Goal: Task Accomplishment & Management: Complete application form

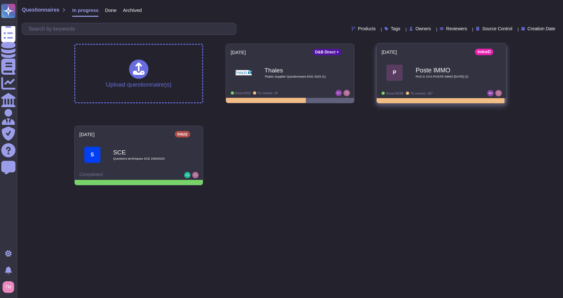
click at [494, 75] on span "P Poste IMMO PAS G V3.0 POSTE IMMO [DATE] (1)" at bounding box center [442, 73] width 120 height 26
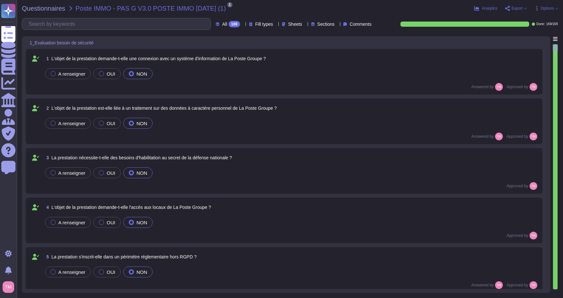
type textarea "indueD fournit les informations de due diligence essentielles à la mise en plac…"
type textarea "[PERSON_NAME] est le Responsable de la sécurité et est impliqué dans l'évaluati…"
type textarea "[DATE]"
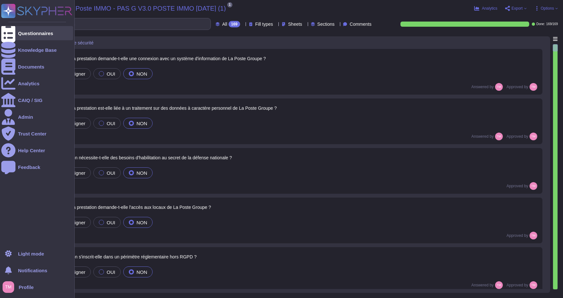
click at [12, 32] on icon at bounding box center [8, 33] width 14 height 19
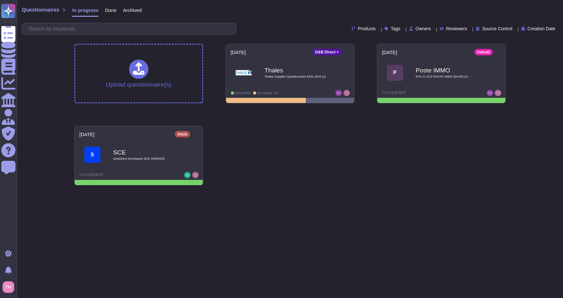
click at [472, 191] on html "Questionnaires Knowledge Base Documents Analytics CAIQ / SIG Admin Trust Center…" at bounding box center [281, 95] width 563 height 191
click at [377, 191] on html "Questionnaires Knowledge Base Documents Analytics CAIQ / SIG Admin Trust Center…" at bounding box center [281, 95] width 563 height 191
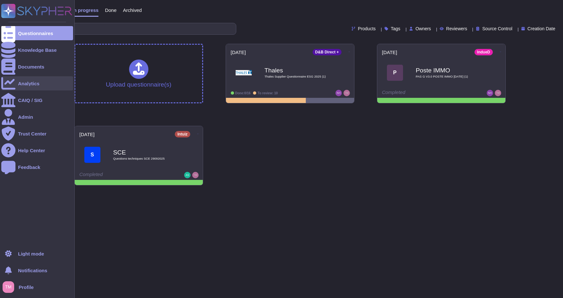
click at [8, 82] on icon at bounding box center [8, 83] width 14 height 14
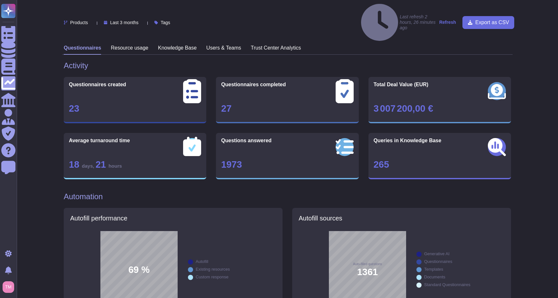
click at [126, 20] on span "Last 3 months" at bounding box center [124, 22] width 28 height 5
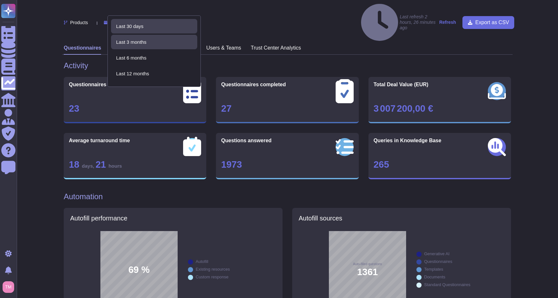
click at [140, 29] on span "Last 30 days" at bounding box center [129, 27] width 27 height 6
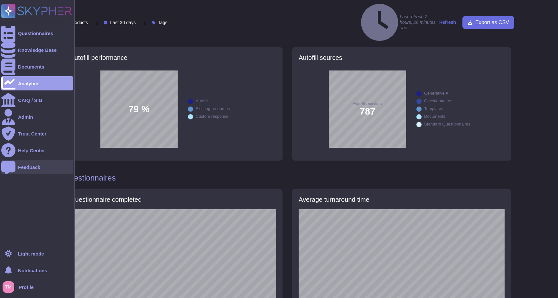
scroll to position [161, 0]
click at [10, 32] on icon at bounding box center [8, 33] width 14 height 19
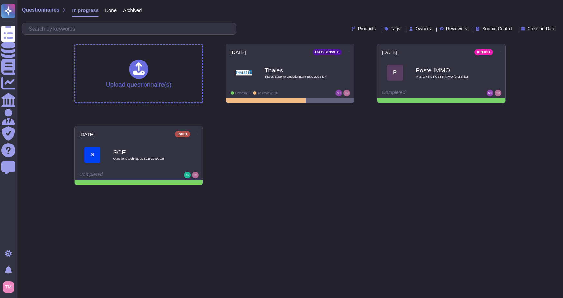
click at [416, 191] on html "Questionnaires Knowledge Base Documents Analytics CAIQ / SIG Admin Trust Center…" at bounding box center [281, 95] width 563 height 191
